Goal: Task Accomplishment & Management: Use online tool/utility

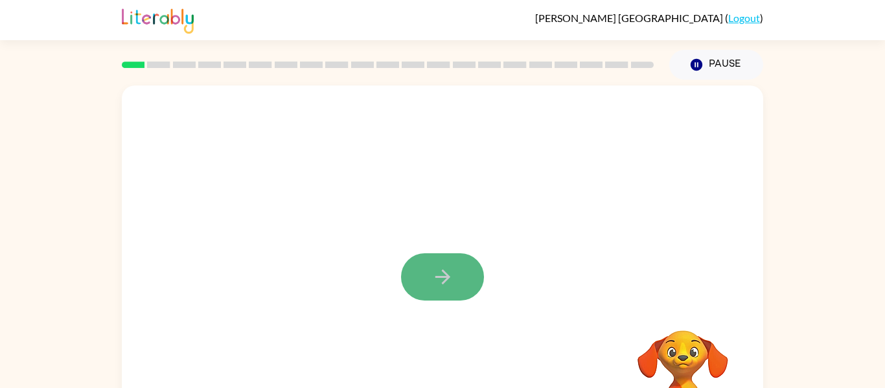
click at [452, 276] on icon "button" at bounding box center [443, 277] width 23 height 23
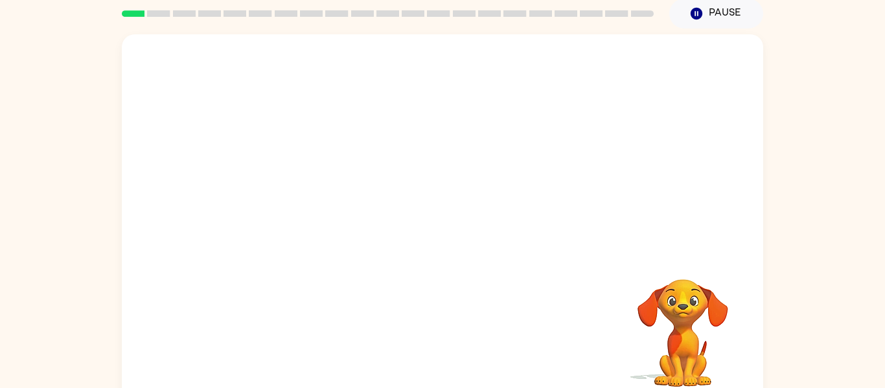
scroll to position [51, 0]
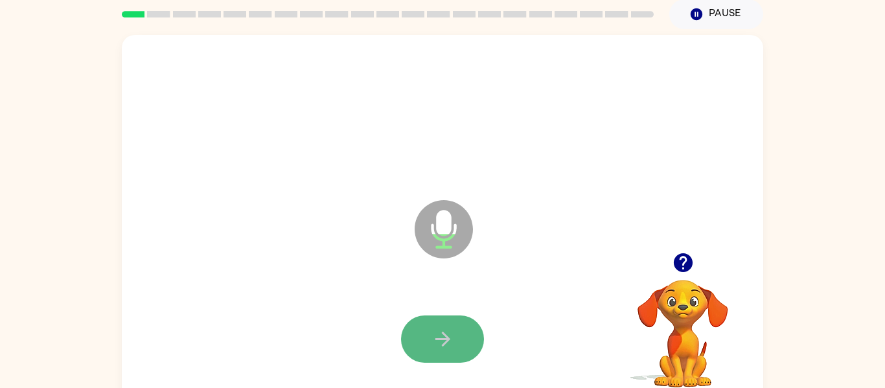
click at [432, 331] on icon "button" at bounding box center [443, 339] width 23 height 23
click at [422, 353] on button "button" at bounding box center [442, 339] width 83 height 47
click at [432, 346] on icon "button" at bounding box center [443, 339] width 23 height 23
click at [415, 338] on button "button" at bounding box center [442, 339] width 83 height 47
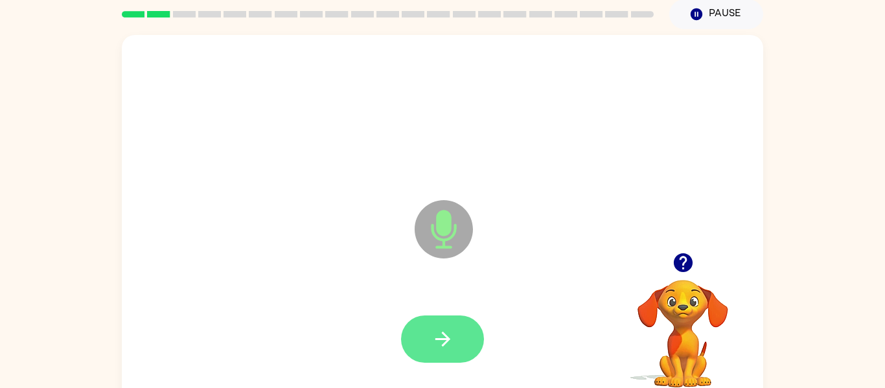
click at [412, 346] on button "button" at bounding box center [442, 339] width 83 height 47
click at [421, 340] on button "button" at bounding box center [442, 339] width 83 height 47
click at [408, 329] on button "button" at bounding box center [442, 339] width 83 height 47
click at [410, 334] on button "button" at bounding box center [442, 339] width 83 height 47
click at [413, 325] on button "button" at bounding box center [442, 339] width 83 height 47
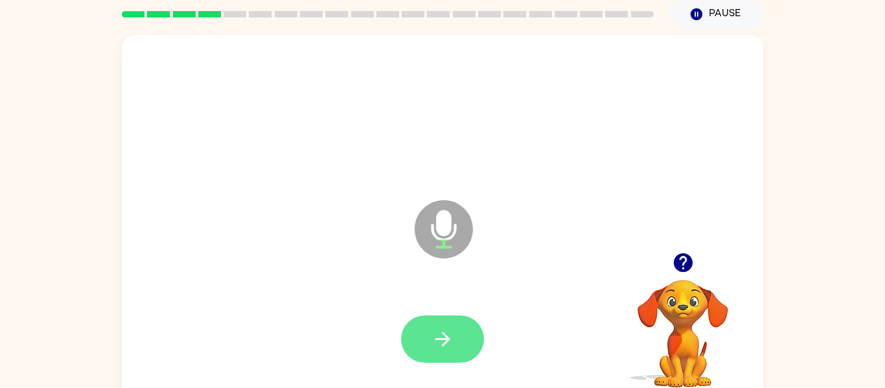
click at [414, 343] on button "button" at bounding box center [442, 339] width 83 height 47
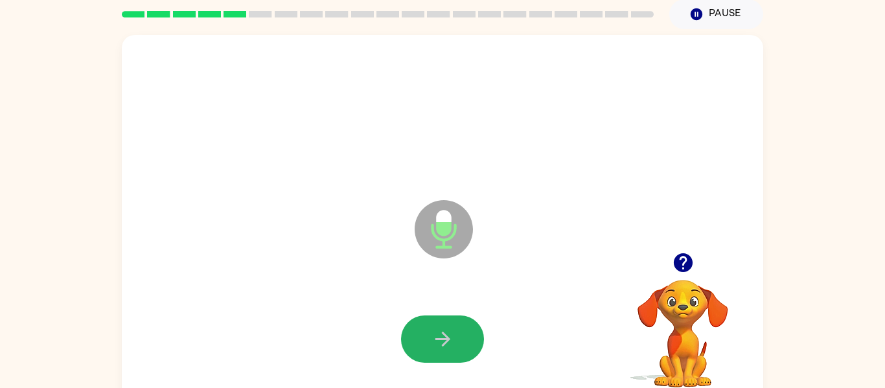
click at [414, 343] on button "button" at bounding box center [442, 339] width 83 height 47
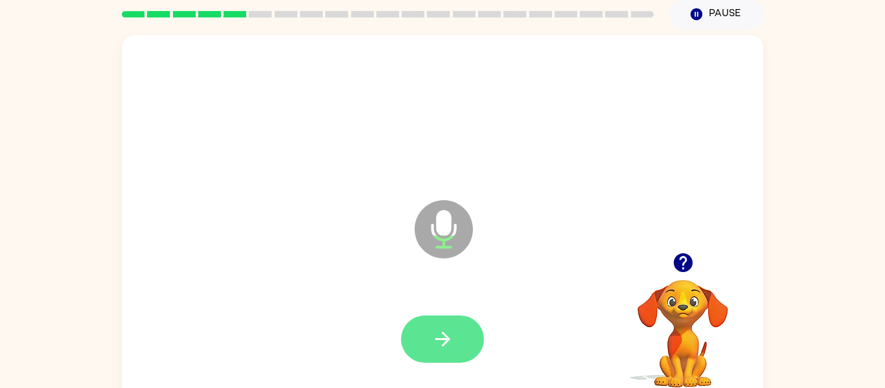
click at [437, 322] on button "button" at bounding box center [442, 339] width 83 height 47
click at [432, 329] on icon "button" at bounding box center [443, 339] width 23 height 23
click at [449, 320] on button "button" at bounding box center [442, 339] width 83 height 47
click at [445, 328] on icon "button" at bounding box center [443, 339] width 23 height 23
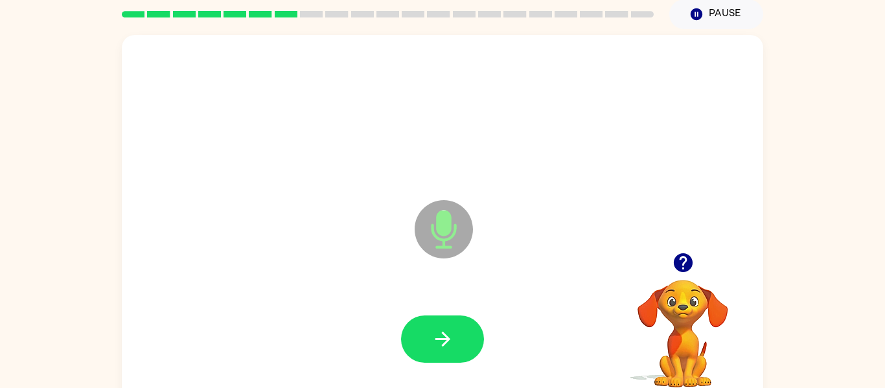
click at [445, 328] on icon "button" at bounding box center [443, 339] width 23 height 23
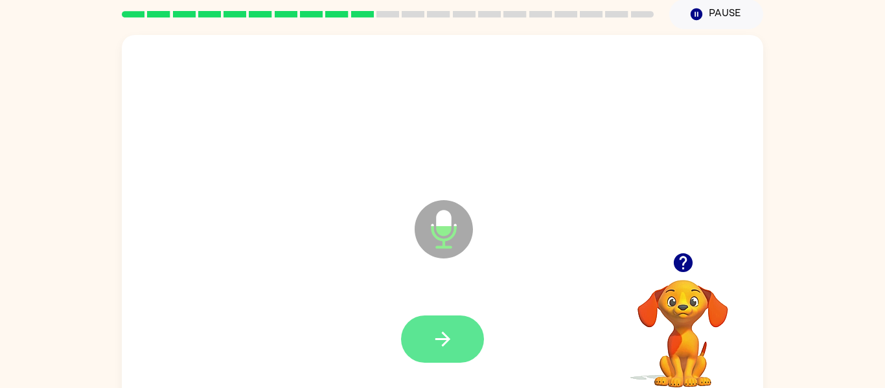
click at [443, 336] on icon "button" at bounding box center [443, 339] width 23 height 23
click at [443, 341] on icon "button" at bounding box center [443, 339] width 23 height 23
click at [406, 338] on button "button" at bounding box center [442, 339] width 83 height 47
click at [422, 347] on button "button" at bounding box center [442, 339] width 83 height 47
click at [444, 336] on icon "button" at bounding box center [443, 339] width 23 height 23
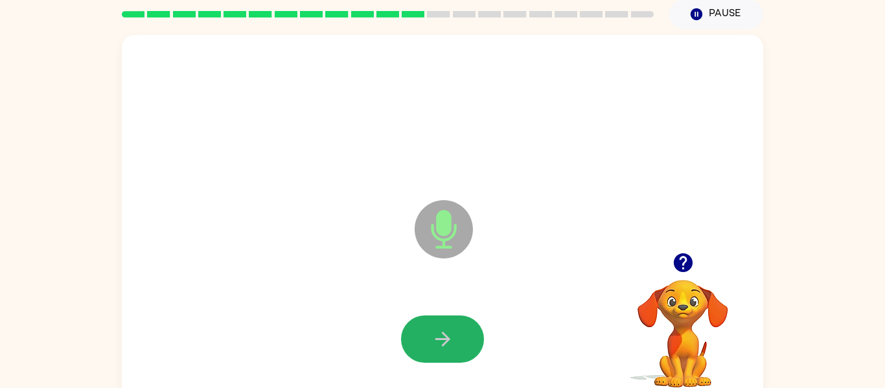
click at [444, 336] on icon "button" at bounding box center [443, 339] width 23 height 23
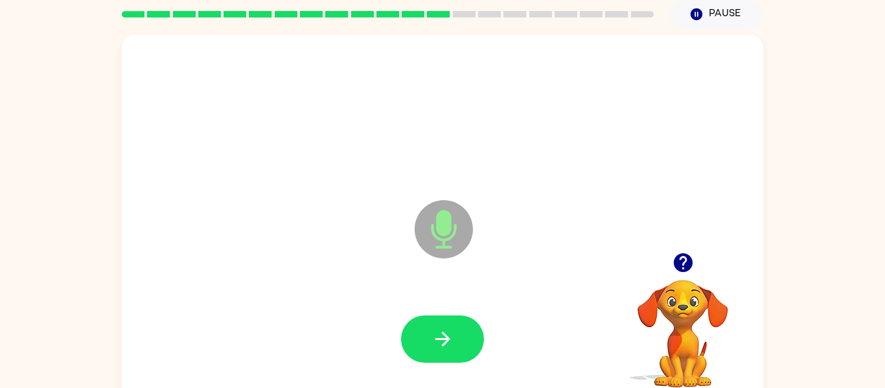
click at [444, 336] on icon "button" at bounding box center [443, 339] width 23 height 23
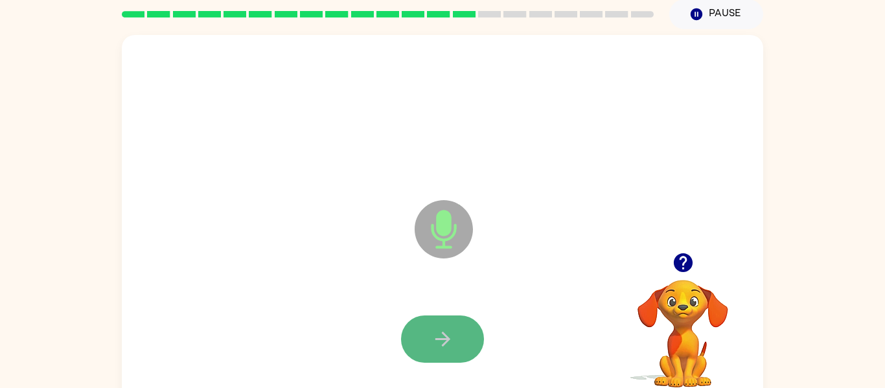
click at [417, 325] on button "button" at bounding box center [442, 339] width 83 height 47
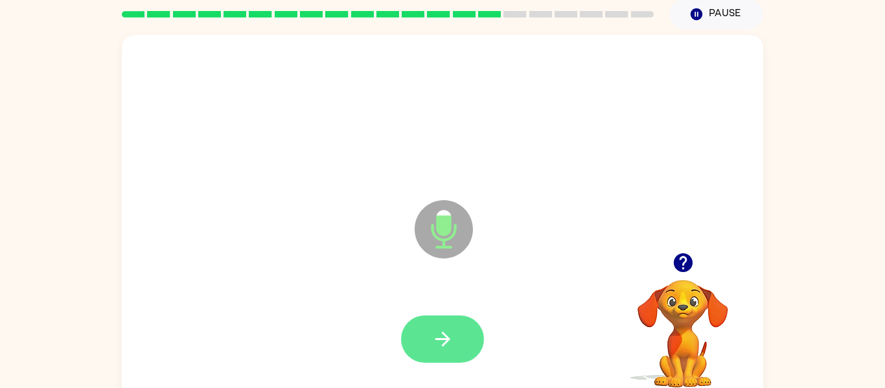
click at [417, 331] on button "button" at bounding box center [442, 339] width 83 height 47
click at [412, 319] on button "button" at bounding box center [442, 339] width 83 height 47
click at [442, 333] on icon "button" at bounding box center [442, 339] width 15 height 15
click at [454, 316] on button "button" at bounding box center [442, 339] width 83 height 47
click at [448, 339] on icon "button" at bounding box center [442, 339] width 15 height 15
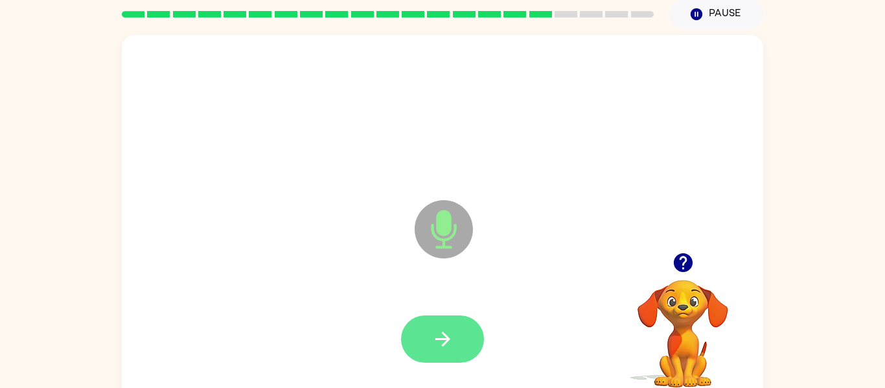
click at [424, 333] on button "button" at bounding box center [442, 339] width 83 height 47
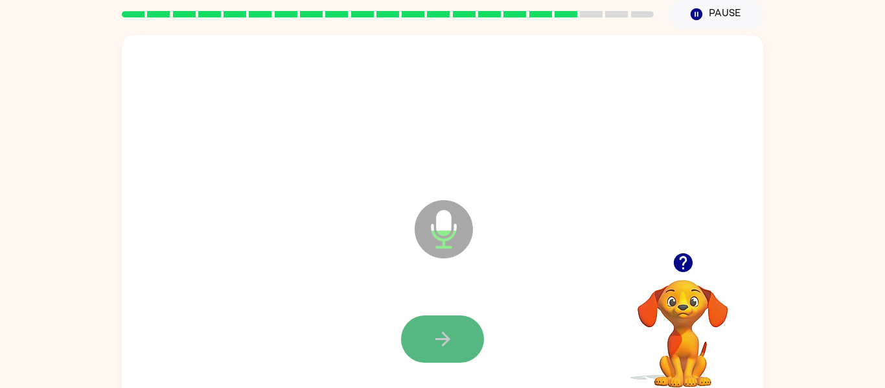
click at [455, 339] on button "button" at bounding box center [442, 339] width 83 height 47
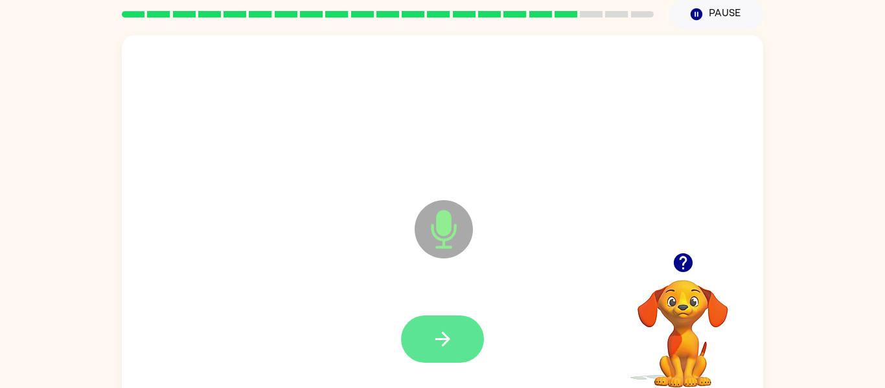
click at [451, 349] on icon "button" at bounding box center [443, 339] width 23 height 23
click at [440, 358] on button "button" at bounding box center [442, 339] width 83 height 47
click at [441, 329] on icon "button" at bounding box center [443, 339] width 23 height 23
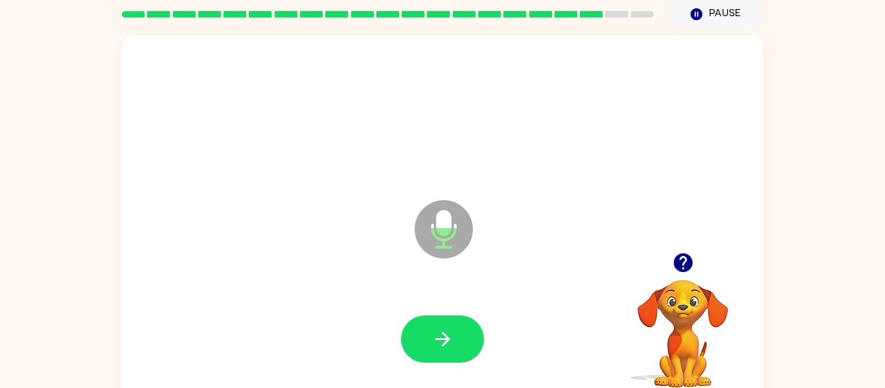
click at [441, 329] on icon "button" at bounding box center [443, 339] width 23 height 23
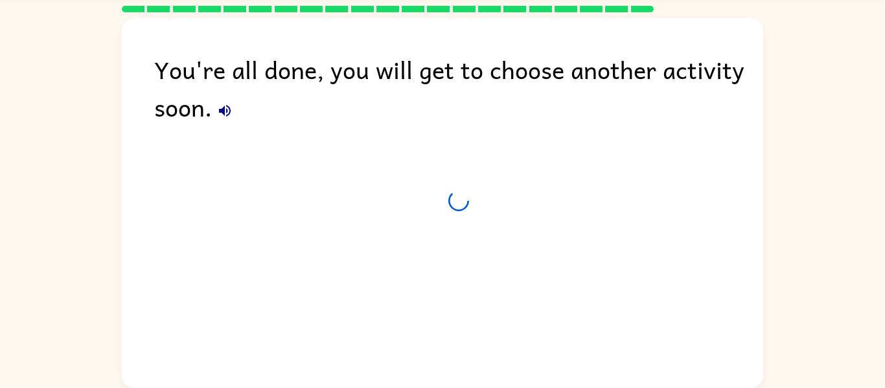
scroll to position [39, 0]
